Goal: Navigation & Orientation: Find specific page/section

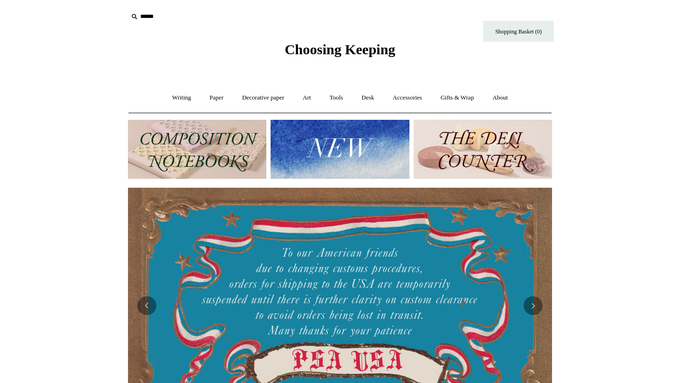
click at [350, 158] on img at bounding box center [339, 149] width 138 height 59
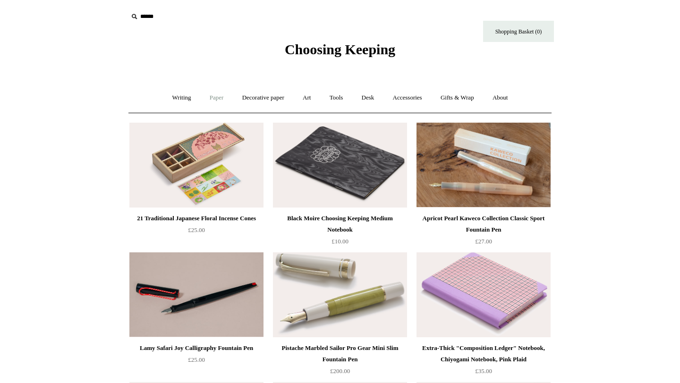
click at [210, 97] on link "Paper +" at bounding box center [216, 97] width 31 height 25
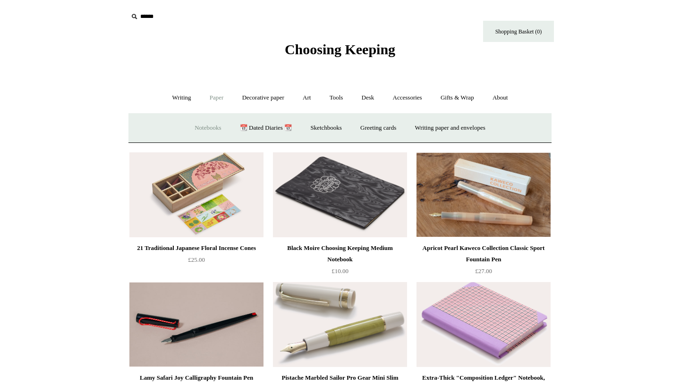
click at [202, 131] on link "Notebooks +" at bounding box center [207, 128] width 43 height 25
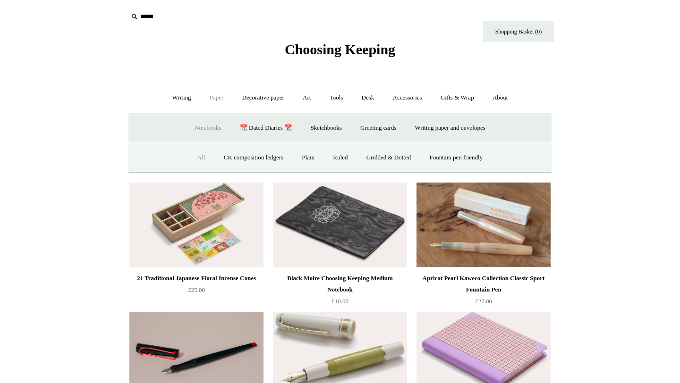
click at [200, 164] on link "All" at bounding box center [201, 157] width 25 height 25
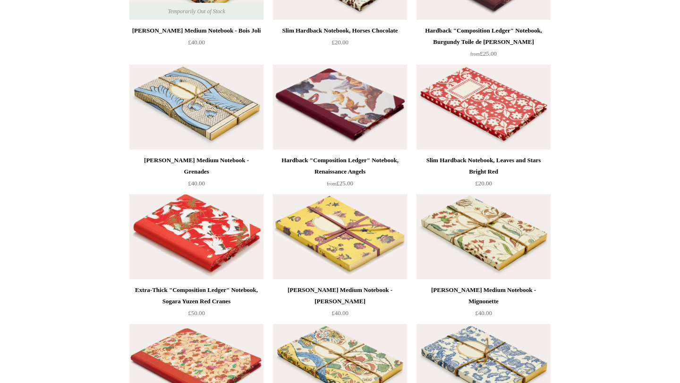
scroll to position [4924, 0]
